Goal: Obtain resource: Obtain resource

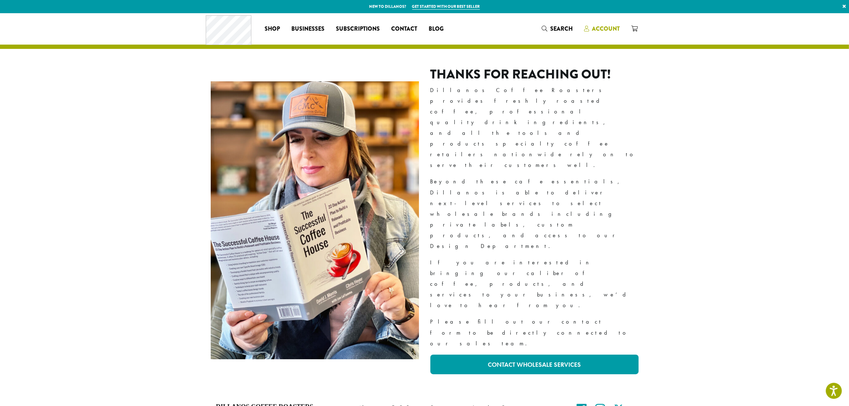
click at [594, 29] on span "Account" at bounding box center [606, 29] width 28 height 8
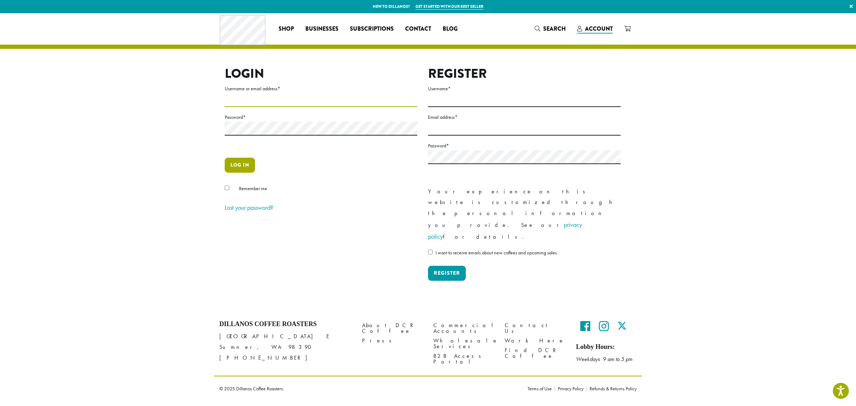
type input "**********"
click at [239, 164] on button "Log in" at bounding box center [240, 165] width 30 height 15
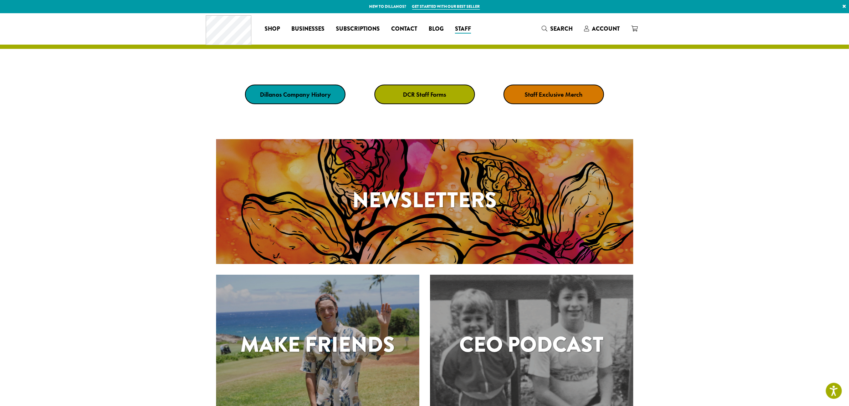
click at [412, 91] on strong "DCR Staff Forms" at bounding box center [424, 94] width 43 height 8
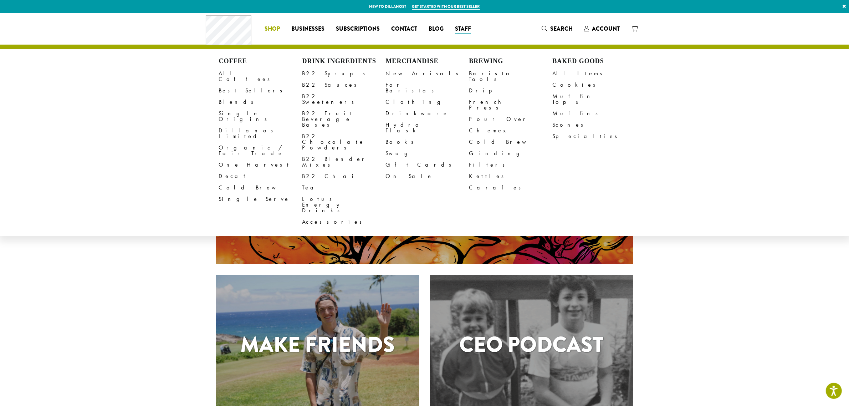
click at [277, 29] on li "Coffee All Coffees Best Sellers Blends Single Origins Dillanos Limited Organic …" at bounding box center [272, 28] width 27 height 11
click at [274, 29] on span "Shop" at bounding box center [272, 29] width 15 height 9
click at [224, 74] on link "All Coffees" at bounding box center [260, 76] width 83 height 17
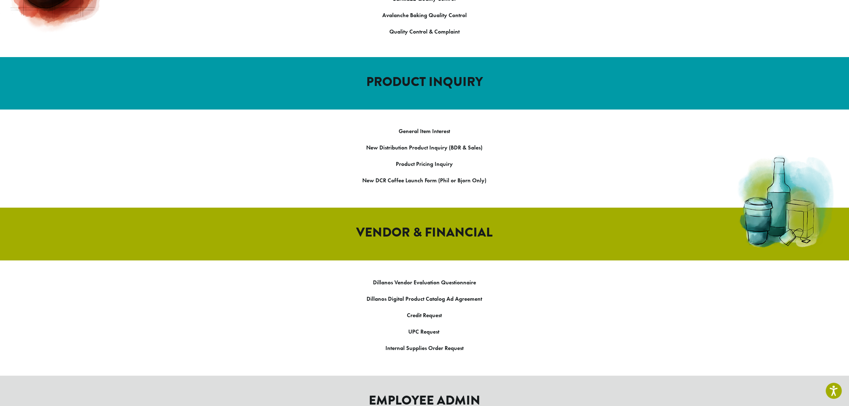
scroll to position [711, 0]
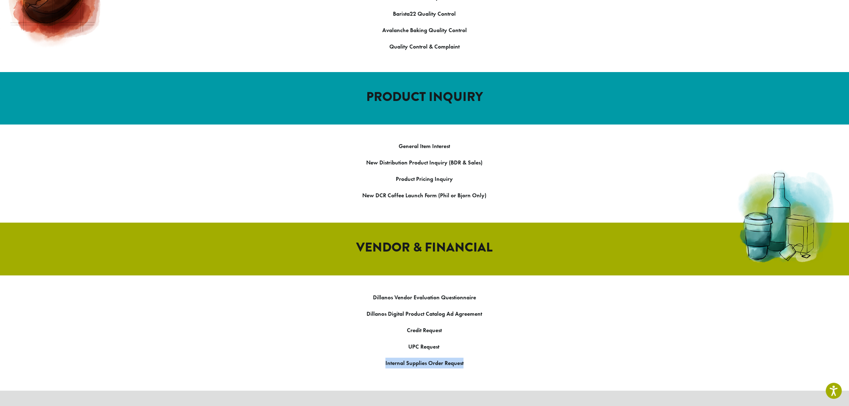
drag, startPoint x: 378, startPoint y: 322, endPoint x: 471, endPoint y: 322, distance: 93.4
click at [471, 358] on p "Internal Supplies Order Request" at bounding box center [424, 363] width 849 height 11
copy link "Internal Supplies Order Request"
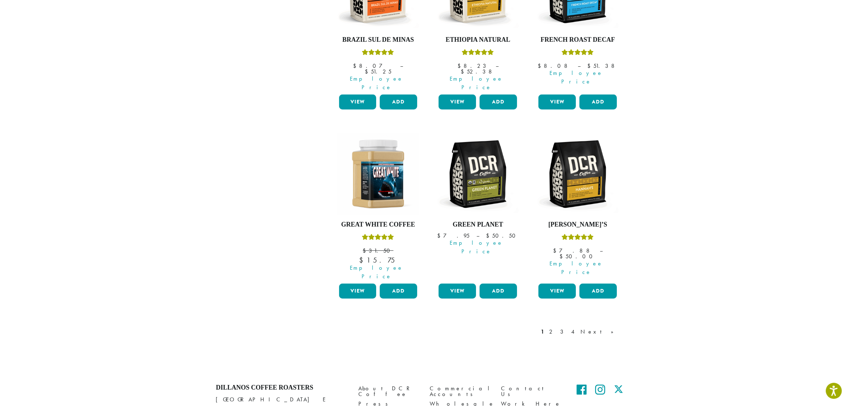
scroll to position [555, 0]
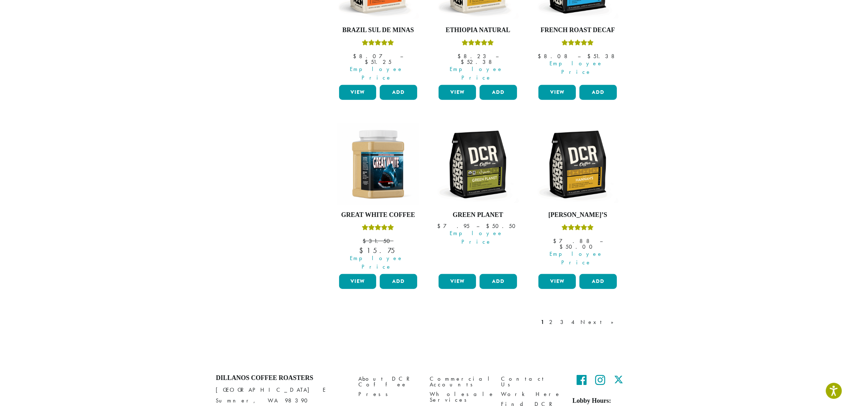
drag, startPoint x: 581, startPoint y: 273, endPoint x: 587, endPoint y: 269, distance: 7.4
click at [557, 318] on link "2" at bounding box center [552, 322] width 9 height 9
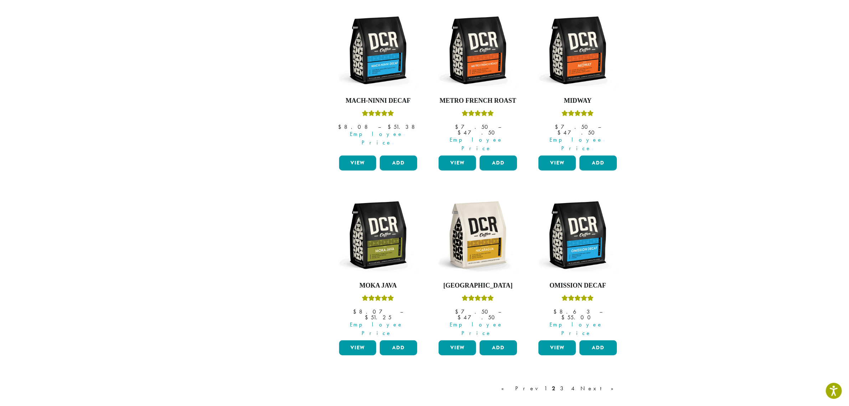
scroll to position [44, 0]
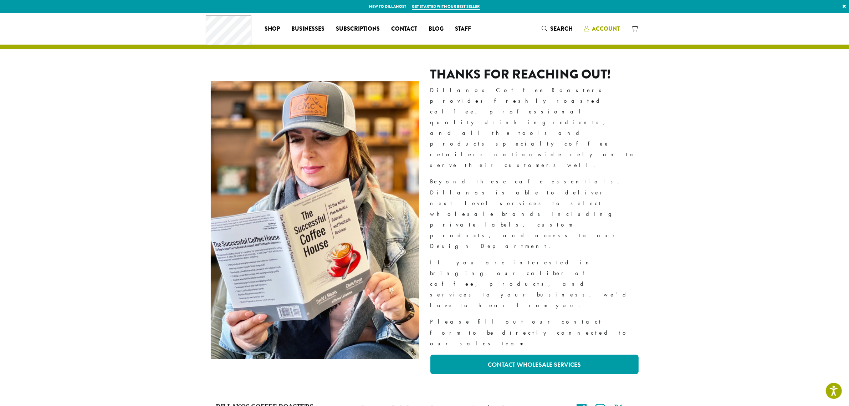
click at [596, 29] on span "Account" at bounding box center [606, 29] width 28 height 8
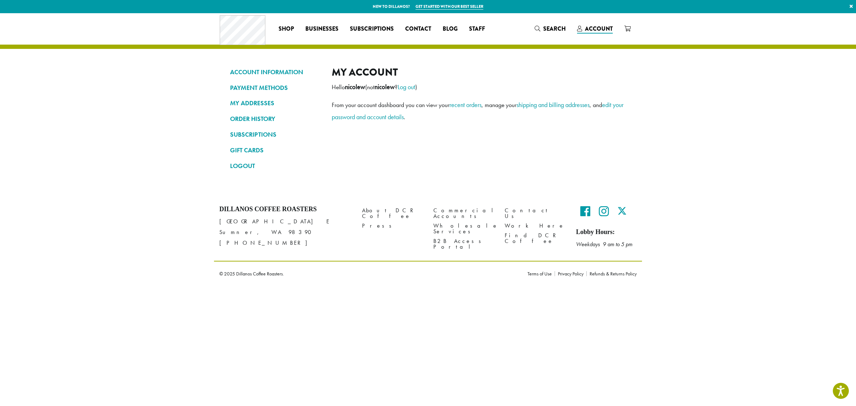
click at [740, 266] on div "Dillanos Coffee Roasters 1620 45th Street E Sumner, WA 98390 (253) 826-1807 Abo…" at bounding box center [428, 243] width 856 height 86
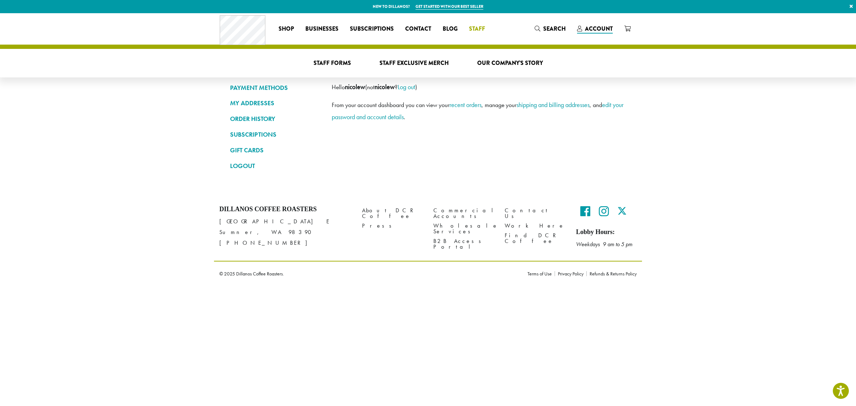
click at [470, 29] on span "Staff" at bounding box center [477, 29] width 16 height 9
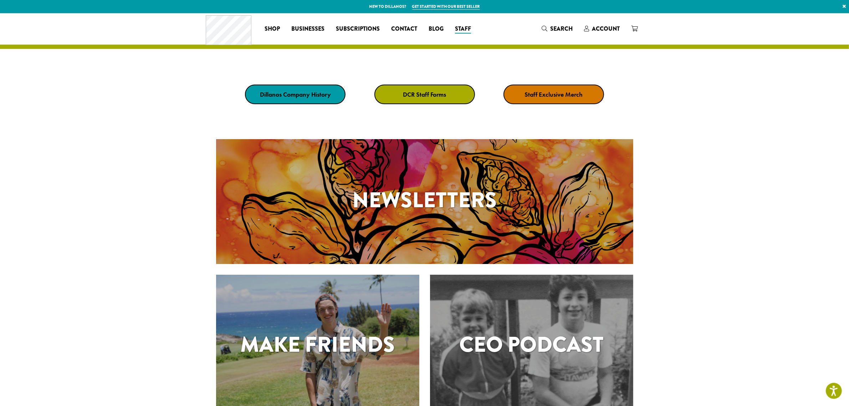
click at [448, 96] on link "DCR Staff Forms" at bounding box center [424, 95] width 101 height 20
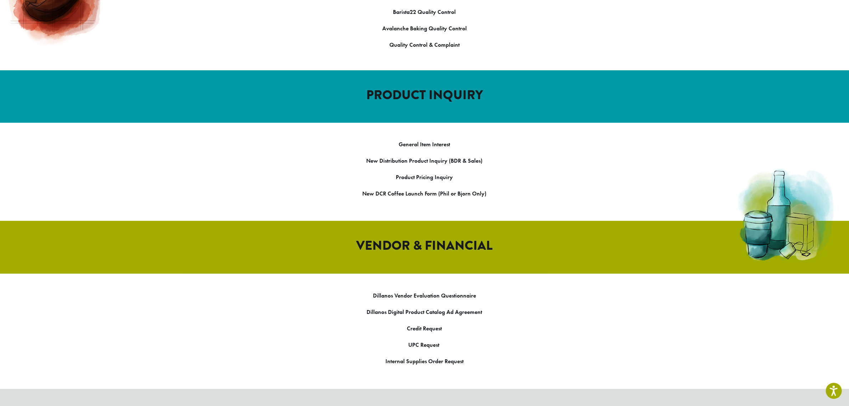
scroll to position [802, 0]
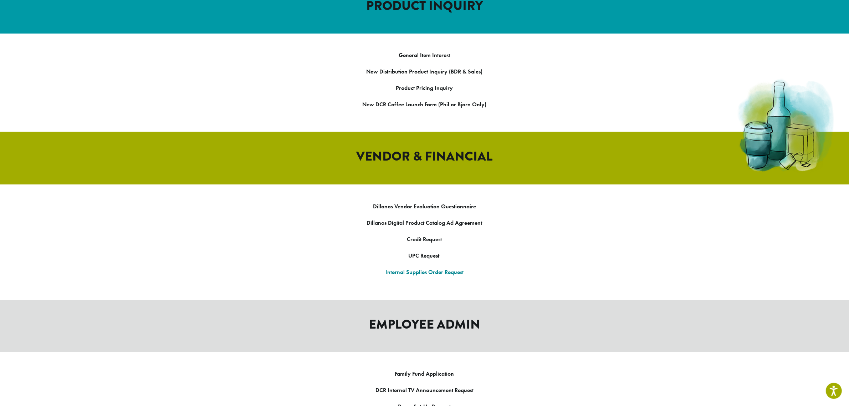
drag, startPoint x: 404, startPoint y: 227, endPoint x: 737, endPoint y: 215, distance: 334.0
click at [404, 268] on link "Internal Supplies Order Request" at bounding box center [424, 271] width 78 height 7
